Goal: Information Seeking & Learning: Learn about a topic

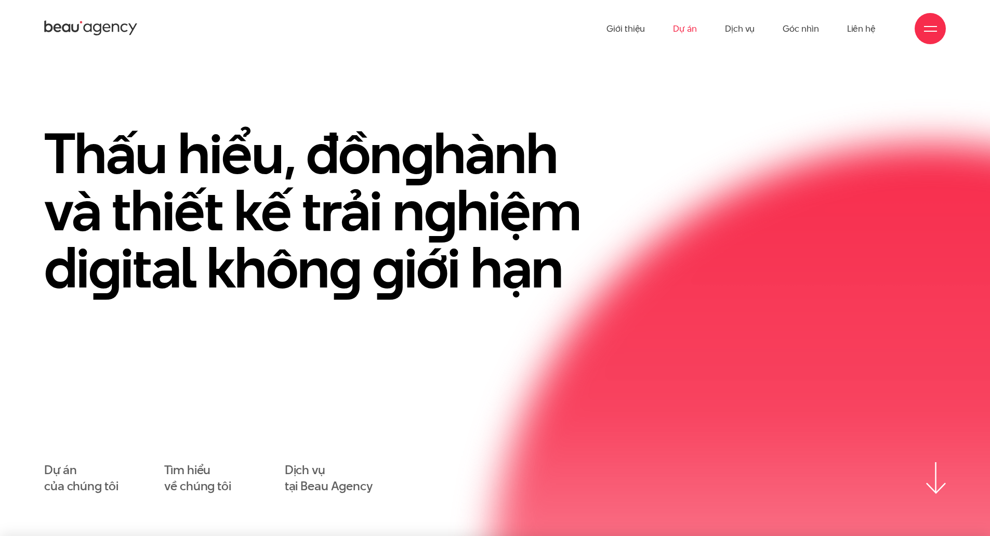
click at [690, 29] on link "Dự án" at bounding box center [685, 28] width 24 height 57
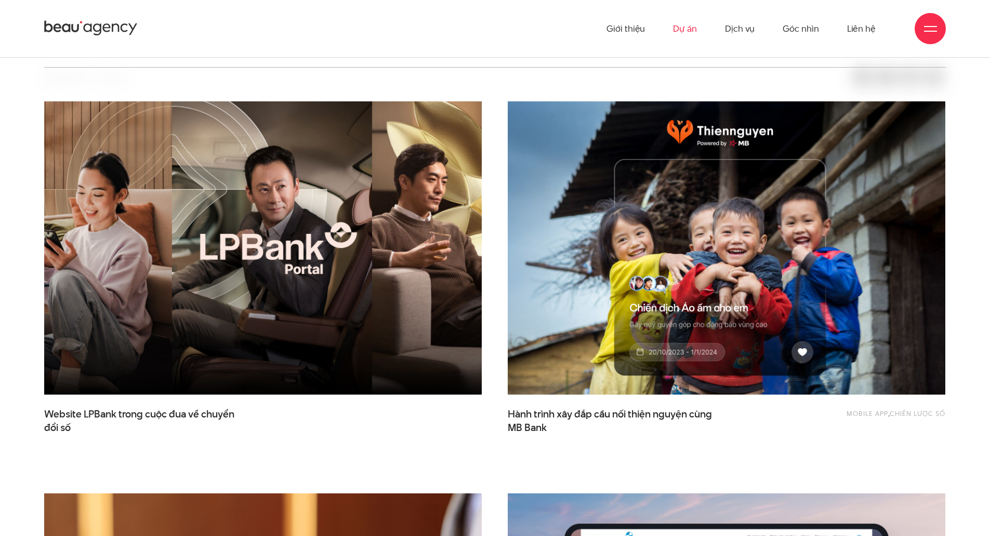
scroll to position [312, 0]
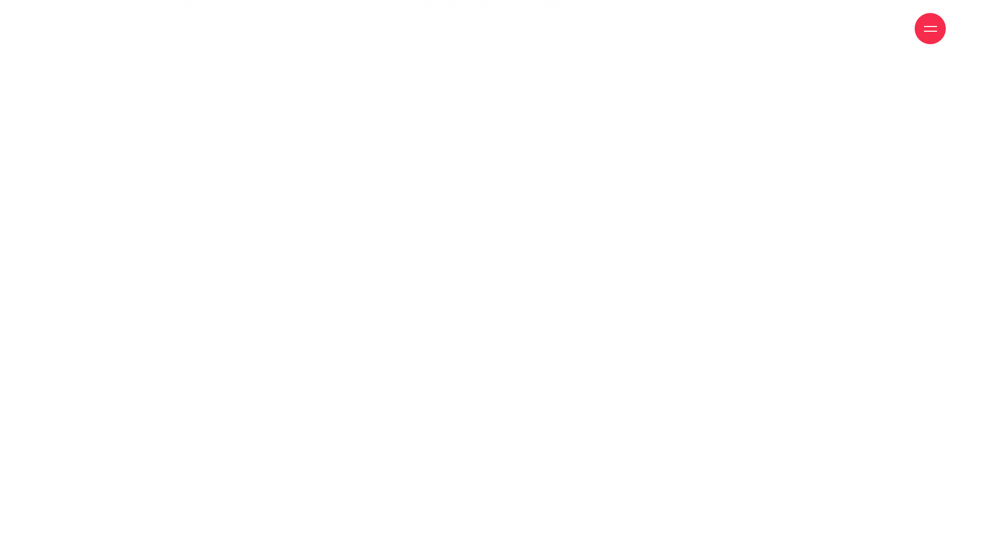
scroll to position [8004, 0]
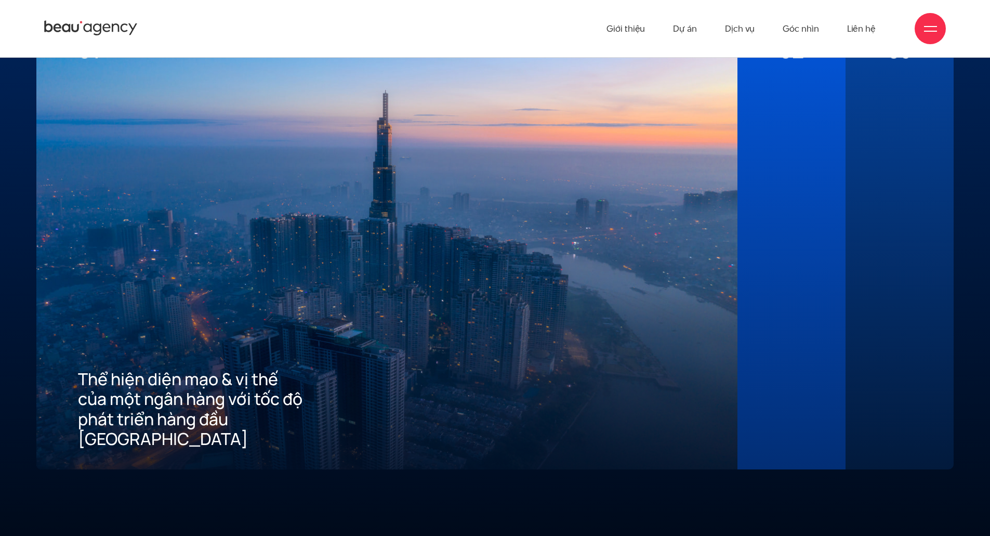
scroll to position [2859, 0]
click at [794, 227] on div at bounding box center [791, 256] width 25 height 386
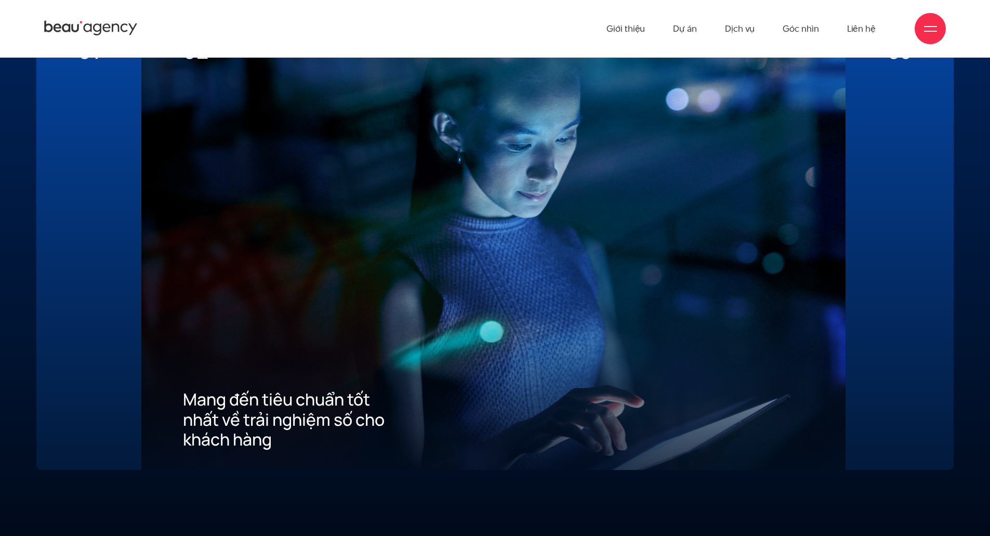
click at [865, 212] on div "03 Xây dựng ưu thế cạnh tranh thu hút khách hàng mới về App" at bounding box center [900, 244] width 108 height 452
